Goal: Information Seeking & Learning: Learn about a topic

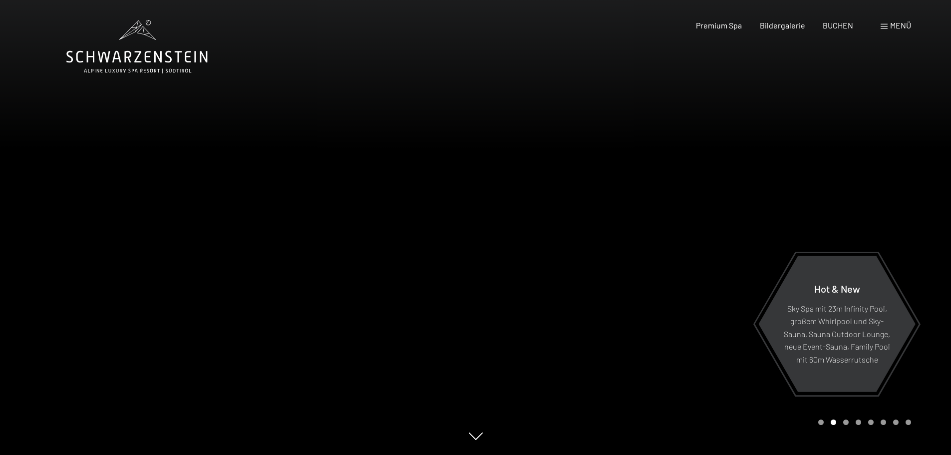
click at [889, 26] on div "Menü" at bounding box center [896, 25] width 30 height 11
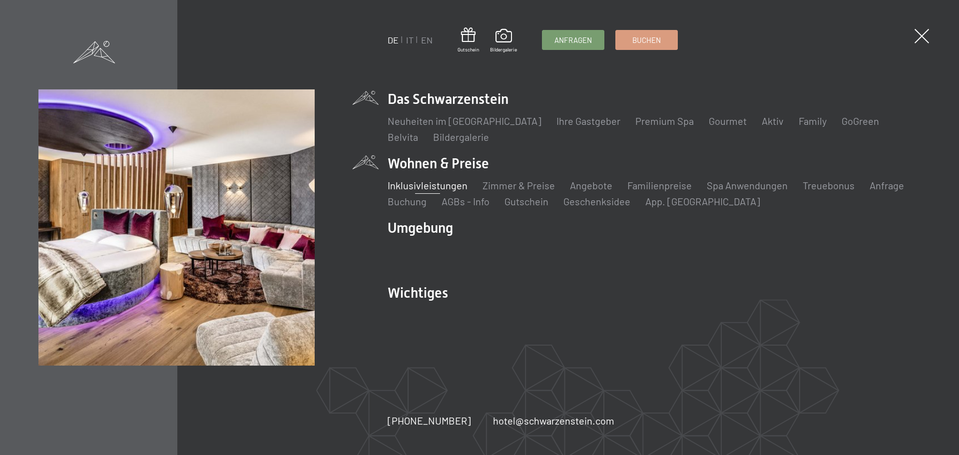
click at [456, 181] on link "Inklusivleistungen" at bounding box center [428, 185] width 80 height 12
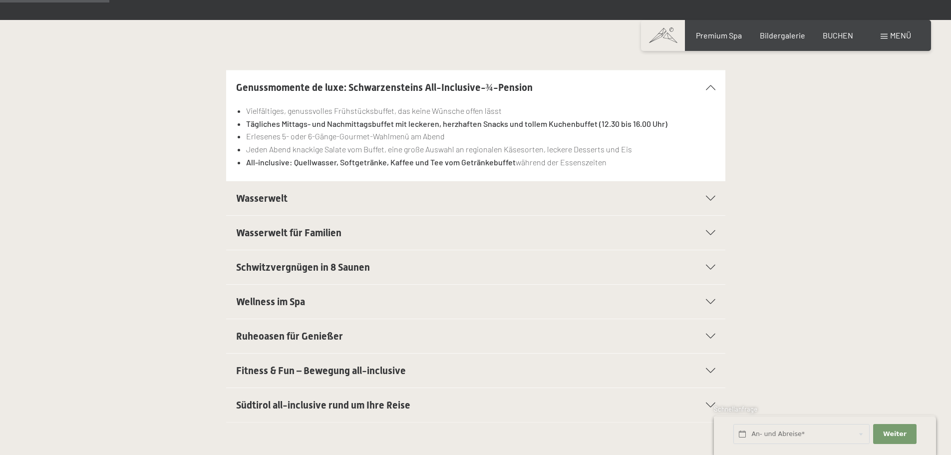
scroll to position [250, 0]
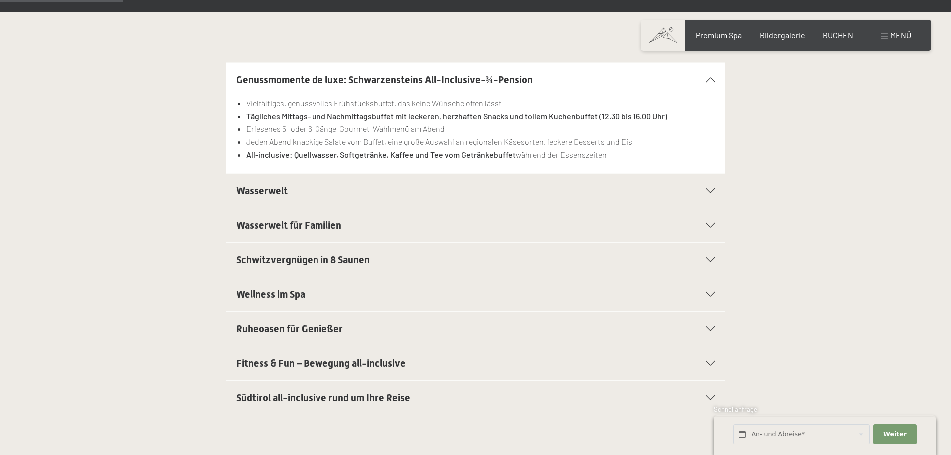
click at [305, 368] on span "Fitness & Fun – Bewegung all-inclusive" at bounding box center [321, 363] width 170 height 12
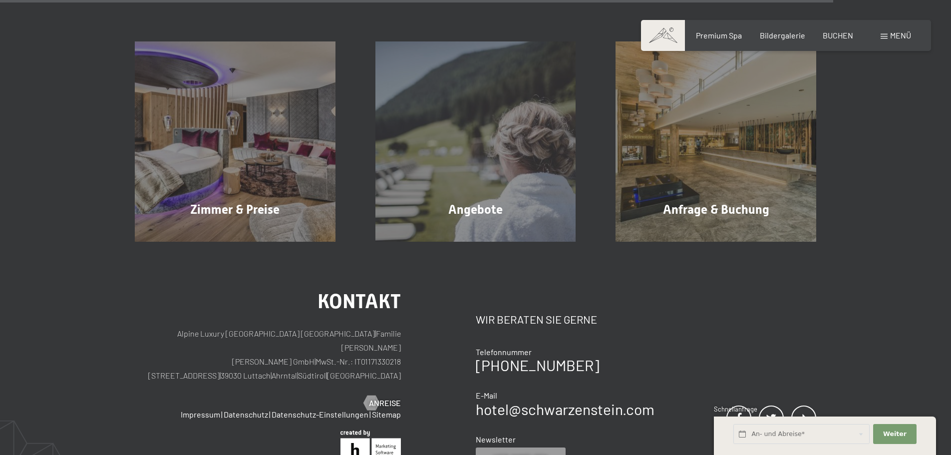
scroll to position [1542, 0]
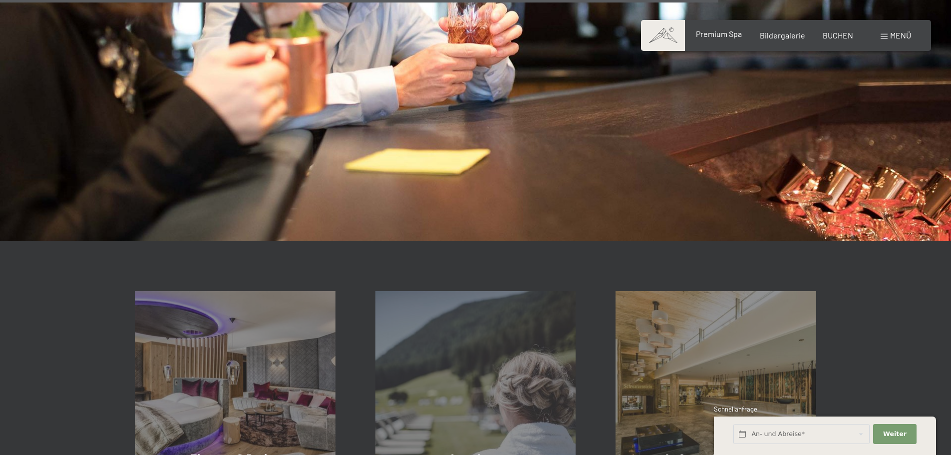
click at [710, 38] on span "Premium Spa" at bounding box center [719, 33] width 46 height 9
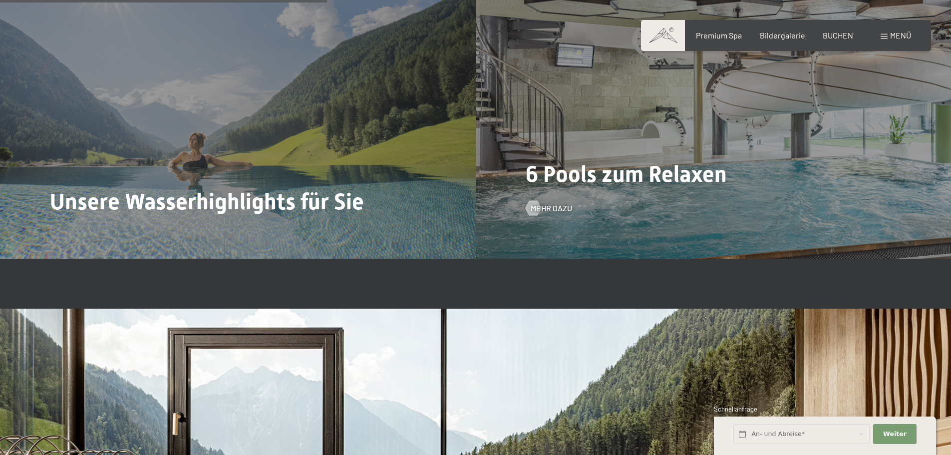
scroll to position [2797, 0]
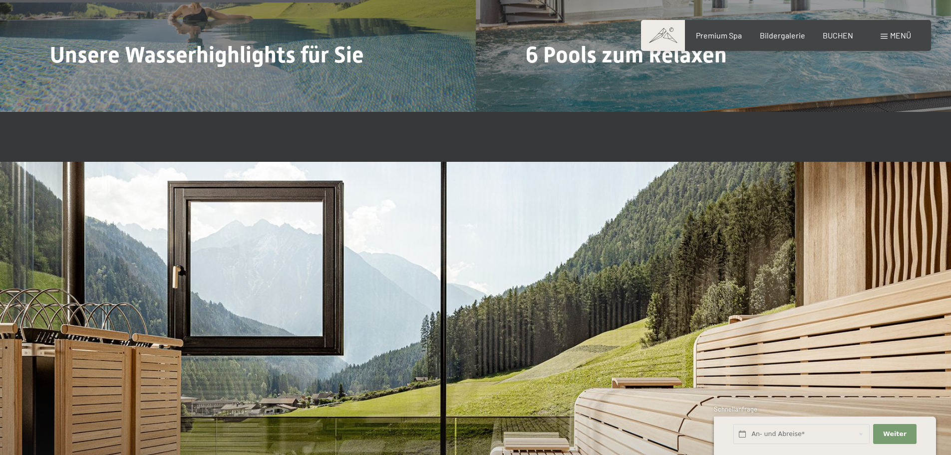
click at [888, 37] on div "Menü" at bounding box center [896, 35] width 30 height 11
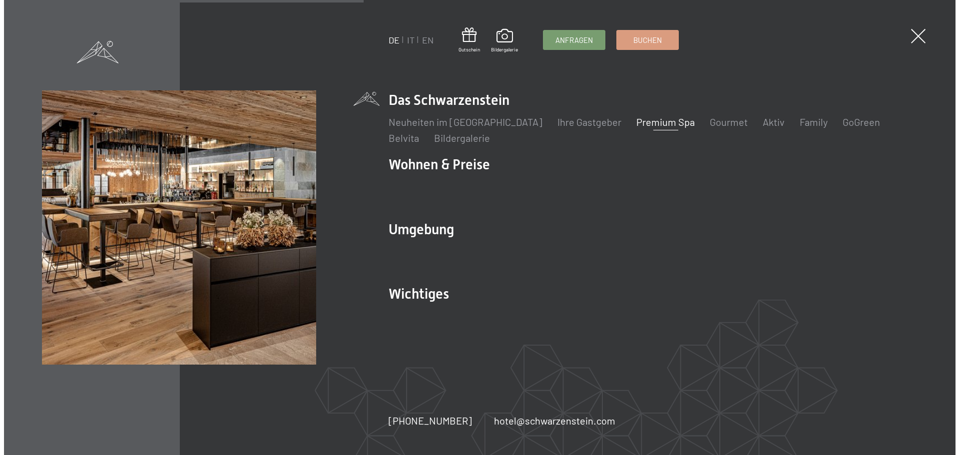
scroll to position [2806, 0]
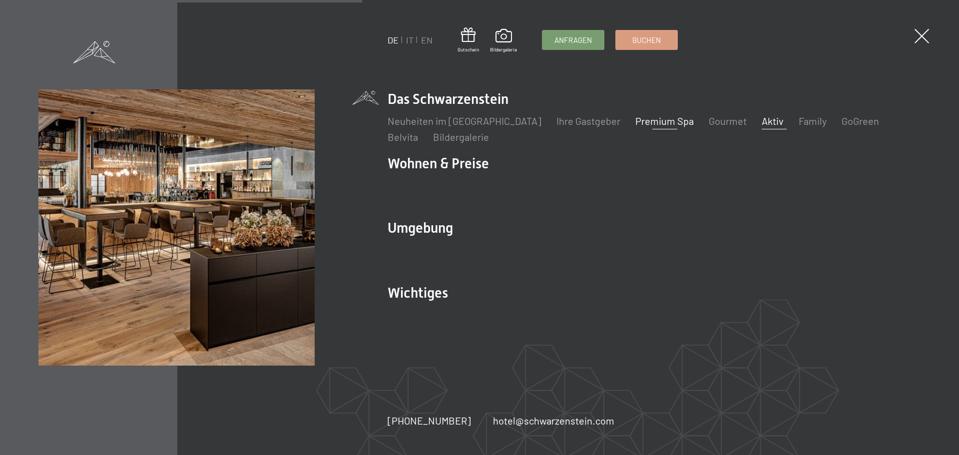
click at [762, 122] on link "Aktiv" at bounding box center [773, 121] width 22 height 12
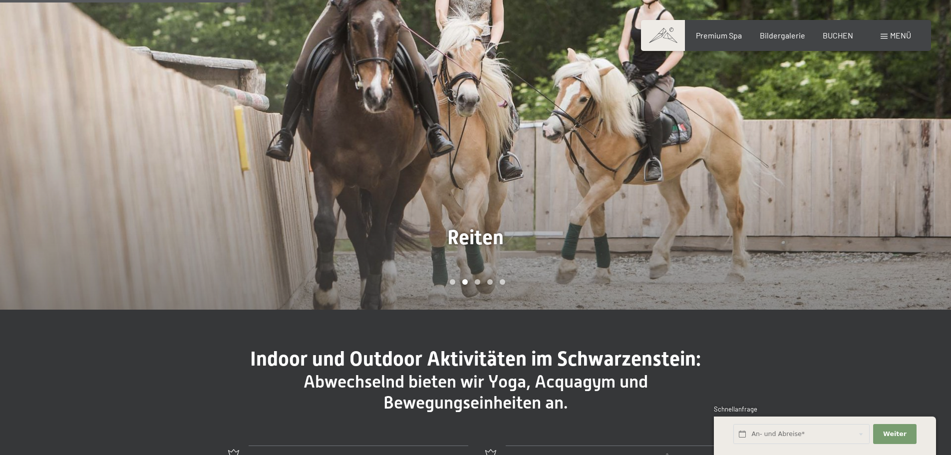
scroll to position [749, 0]
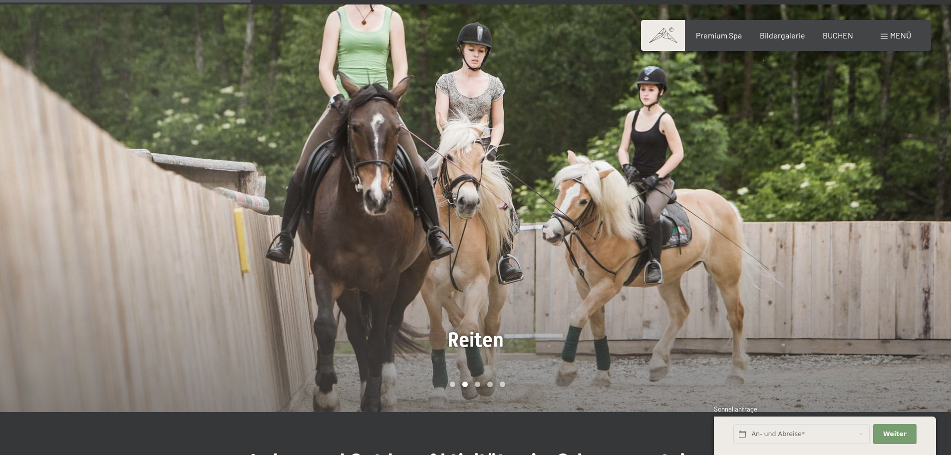
click at [818, 254] on div at bounding box center [714, 208] width 476 height 408
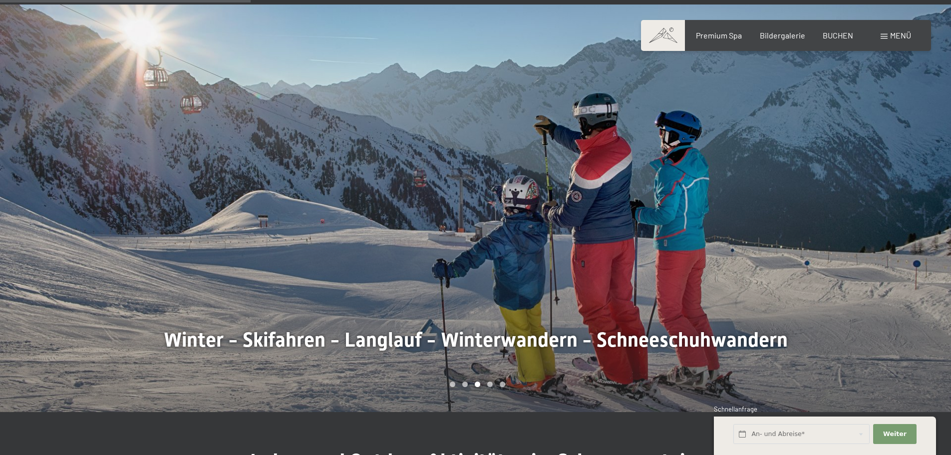
click at [818, 254] on div at bounding box center [714, 208] width 476 height 408
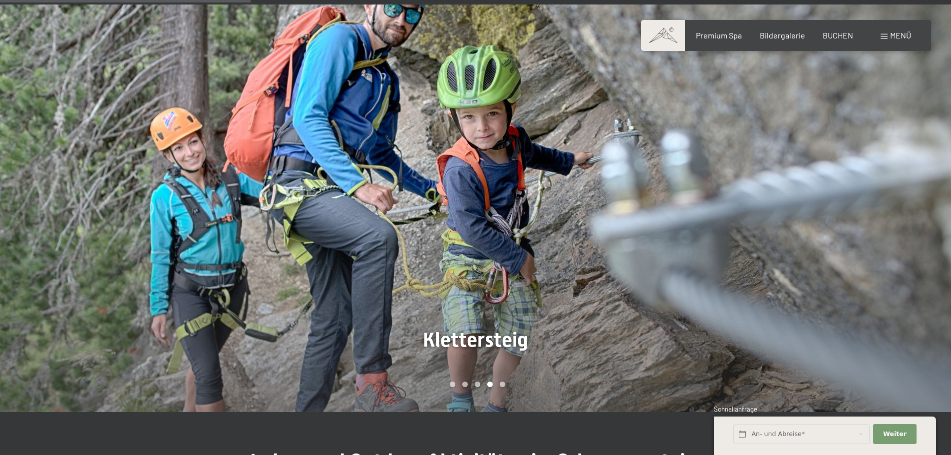
click at [818, 254] on div at bounding box center [714, 208] width 476 height 408
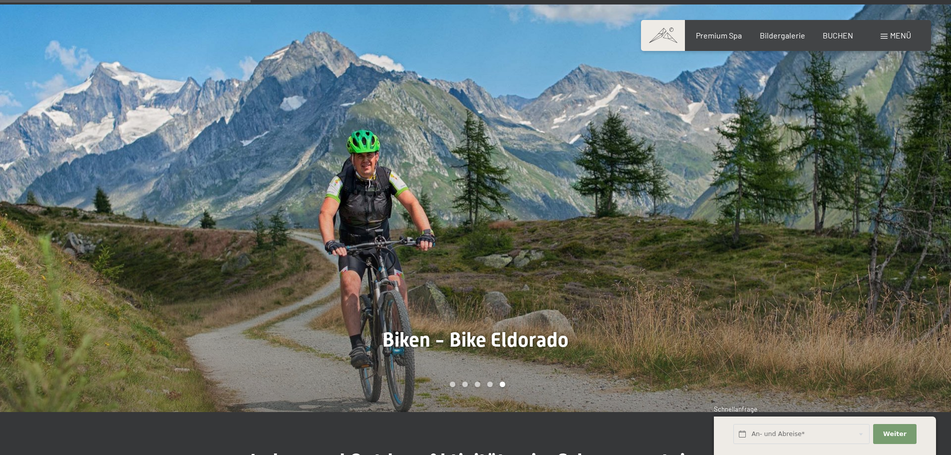
click at [818, 254] on div at bounding box center [714, 208] width 476 height 408
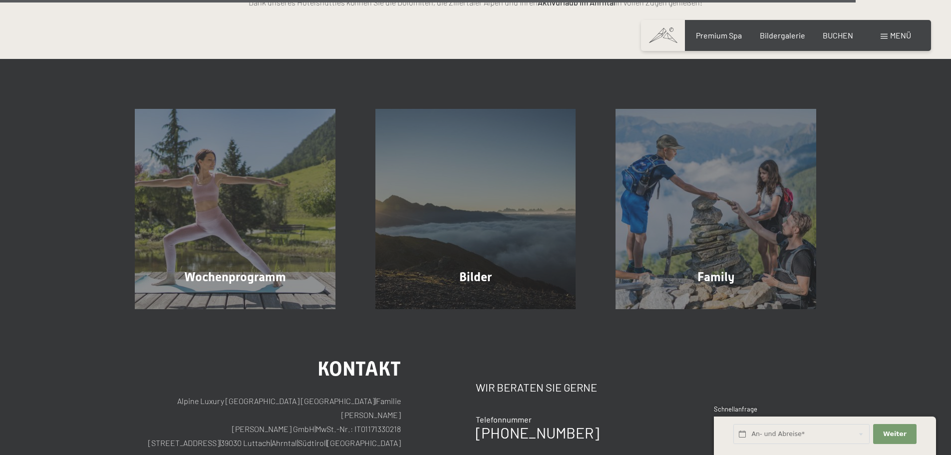
scroll to position [2597, 0]
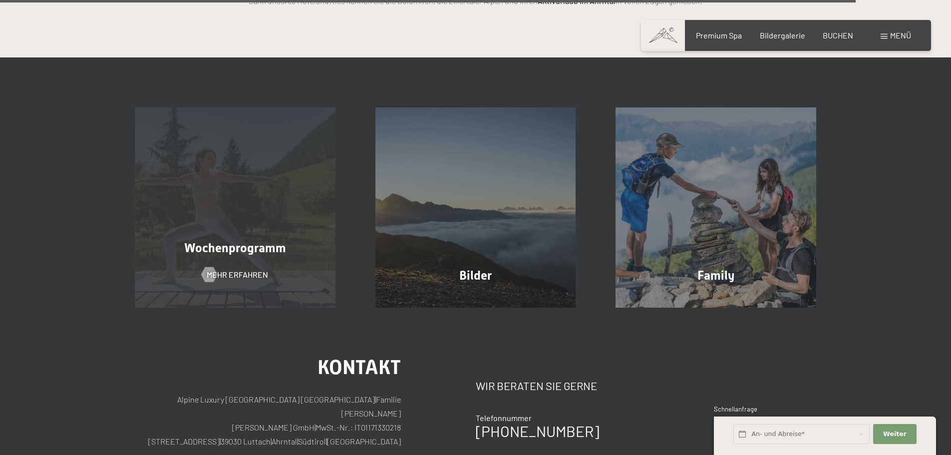
click at [237, 184] on div "Wochenprogramm Mehr erfahren" at bounding box center [235, 207] width 241 height 201
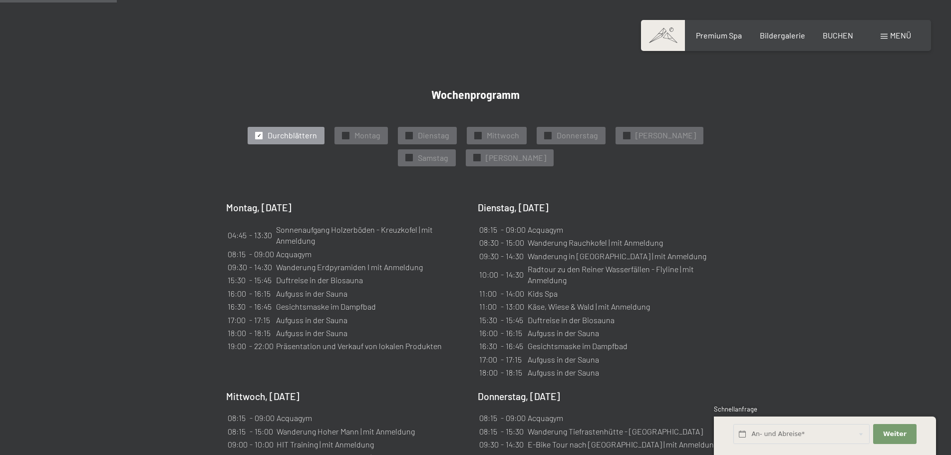
scroll to position [549, 0]
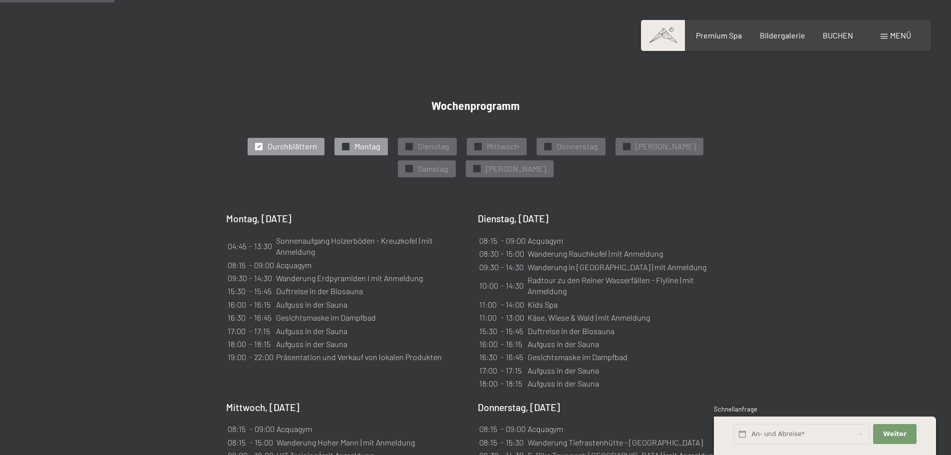
click at [342, 143] on div at bounding box center [345, 146] width 7 height 7
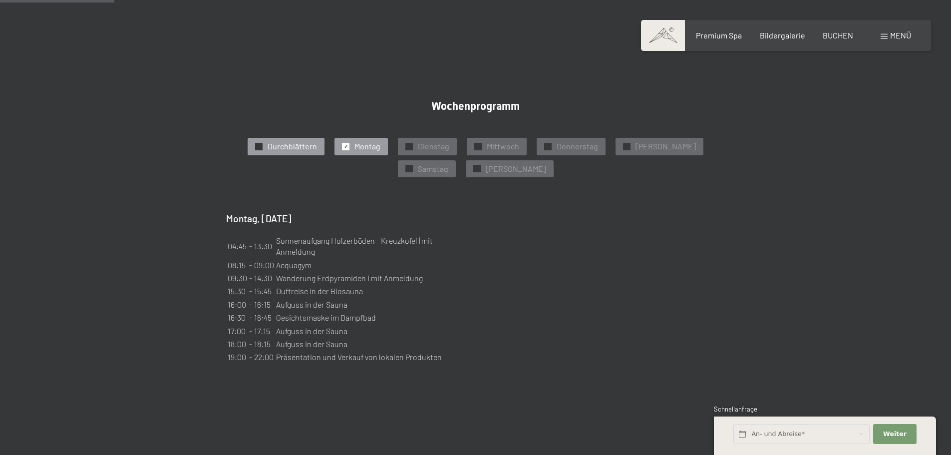
click at [268, 141] on span "Durchblättern" at bounding box center [292, 146] width 49 height 11
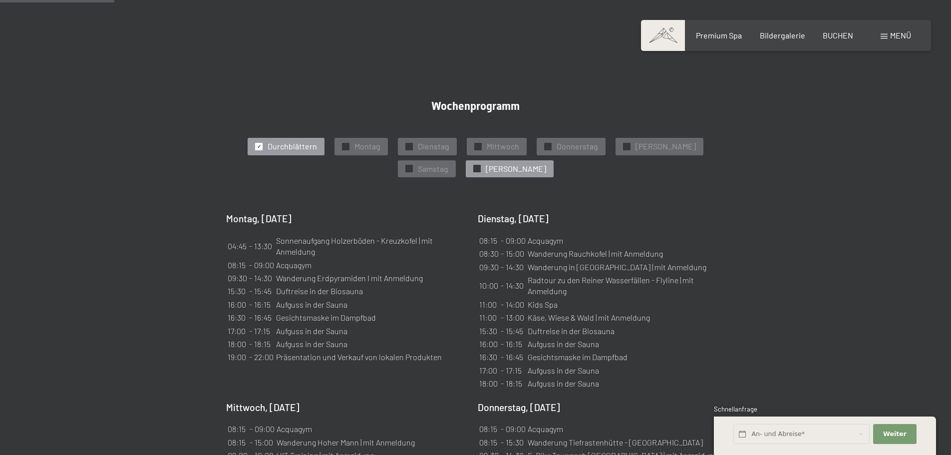
click at [496, 163] on span "[DATE]" at bounding box center [516, 168] width 60 height 11
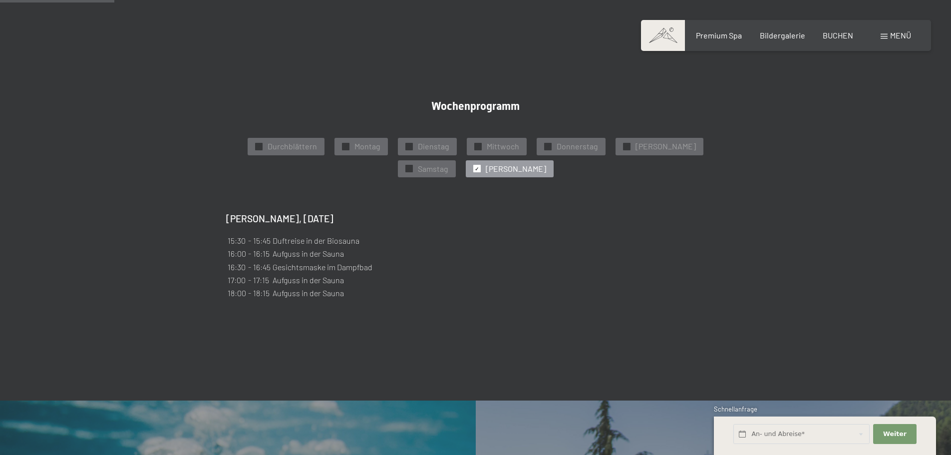
click at [496, 163] on span "[DATE]" at bounding box center [516, 168] width 60 height 11
click at [268, 141] on span "Durchblättern" at bounding box center [292, 146] width 49 height 11
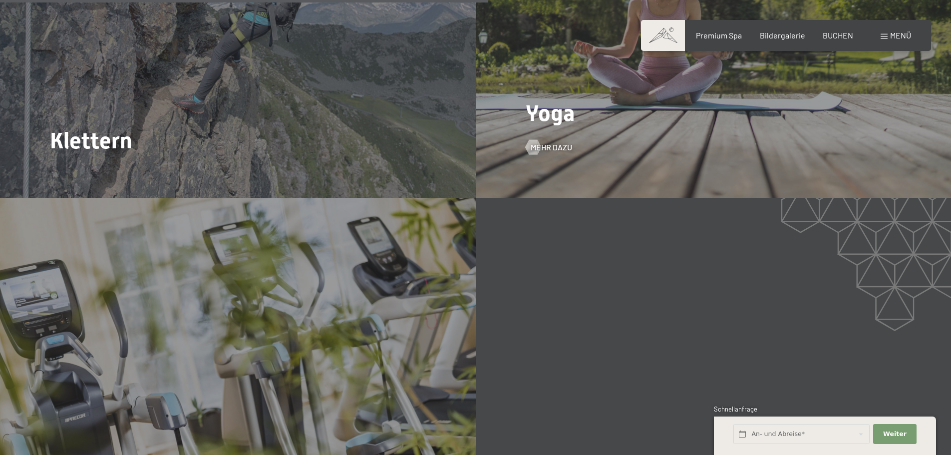
scroll to position [2347, 0]
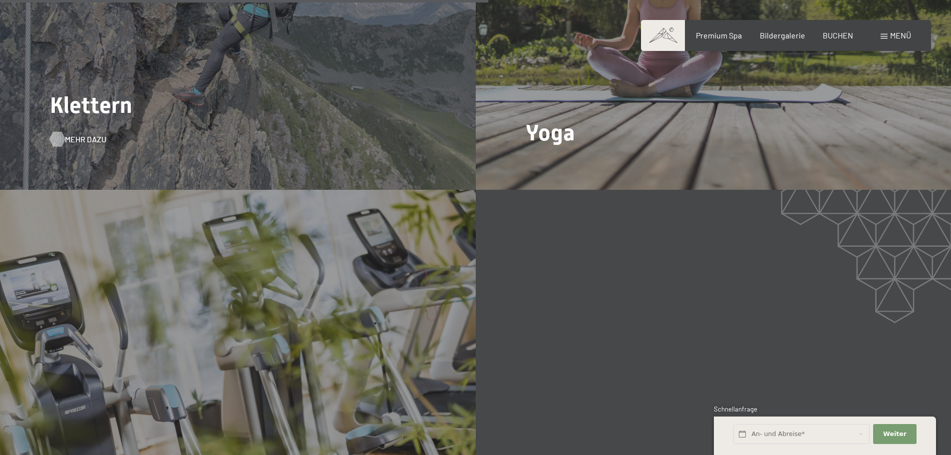
click at [61, 131] on div at bounding box center [57, 138] width 8 height 15
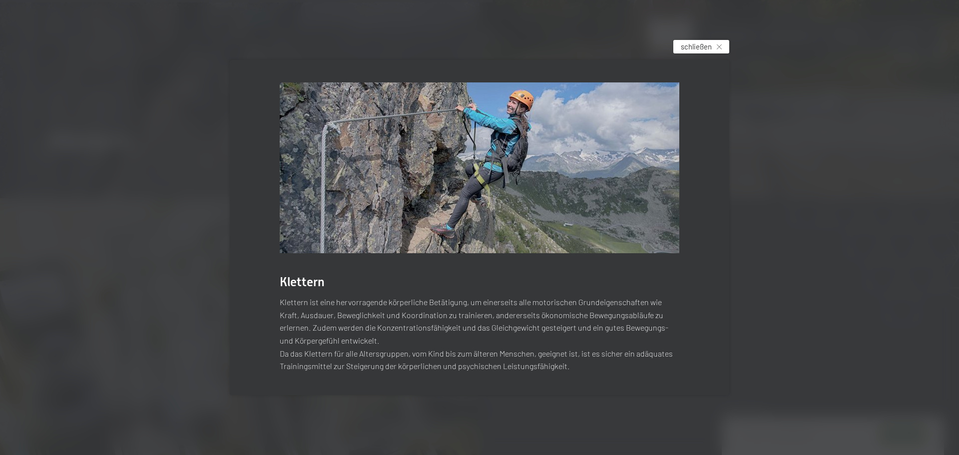
click at [698, 51] on span "schließen" at bounding box center [696, 46] width 31 height 10
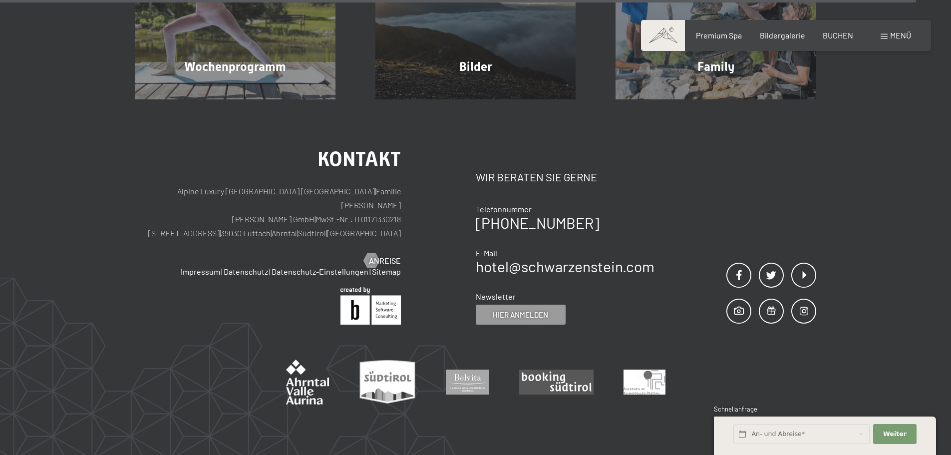
scroll to position [4445, 0]
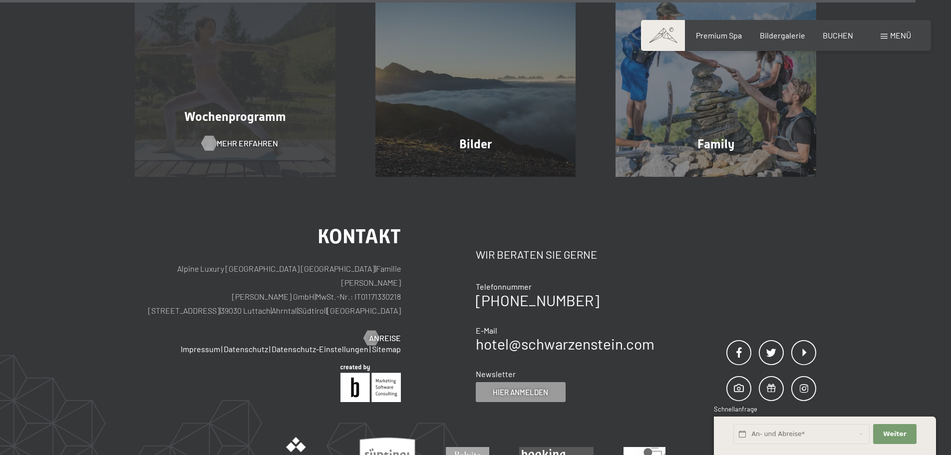
click at [207, 136] on div at bounding box center [209, 143] width 8 height 15
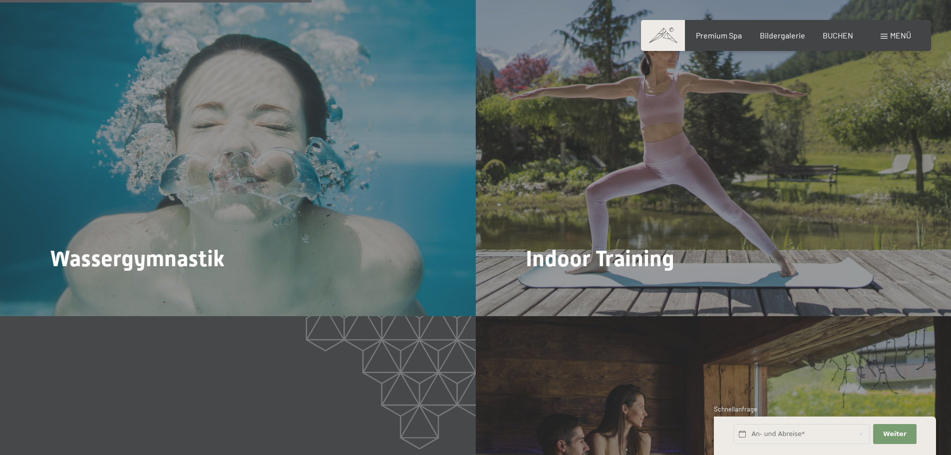
scroll to position [1498, 0]
